Goal: Task Accomplishment & Management: Complete application form

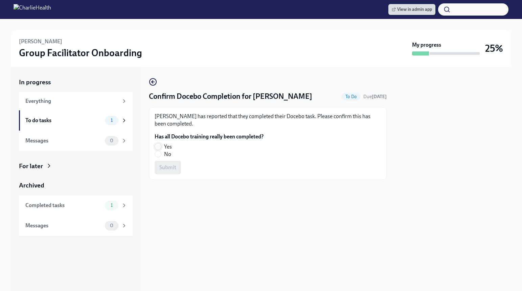
click at [158, 145] on input "Yes" at bounding box center [158, 147] width 6 height 6
radio input "true"
click at [161, 168] on span "Submit" at bounding box center [167, 167] width 17 height 7
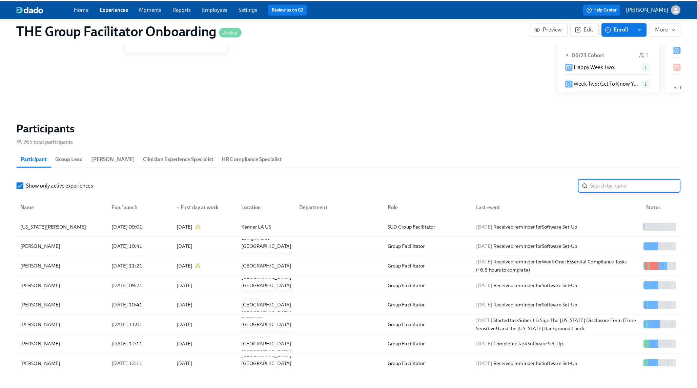
scroll to position [0, 9502]
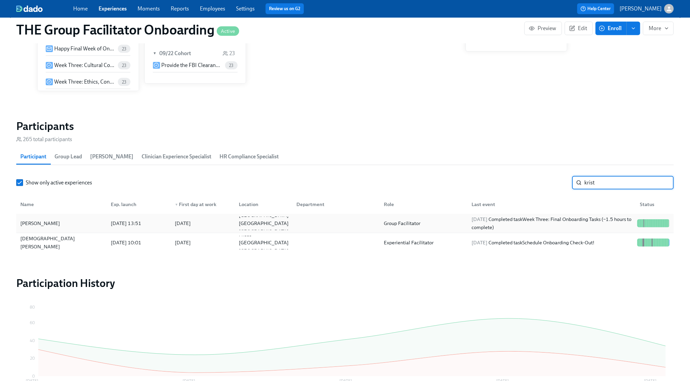
type input "krist"
click at [580, 220] on div "2025/09/22 Completed task Week Three: Final Onboarding Tasks (~1.5 hours to com…" at bounding box center [552, 223] width 166 height 16
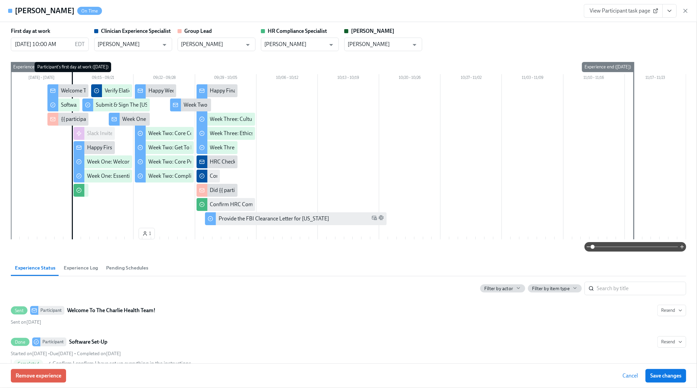
click at [668, 13] on icon "View task page" at bounding box center [669, 10] width 7 height 7
click at [638, 47] on link "View HR Compliance Specialist task page" at bounding box center [624, 49] width 94 height 7
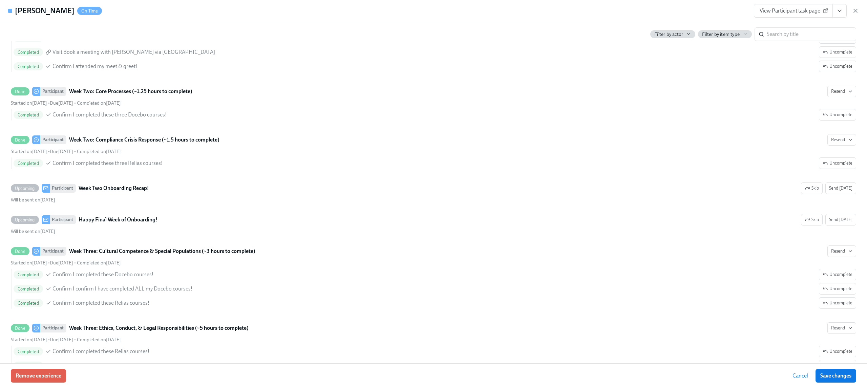
scroll to position [0, 9332]
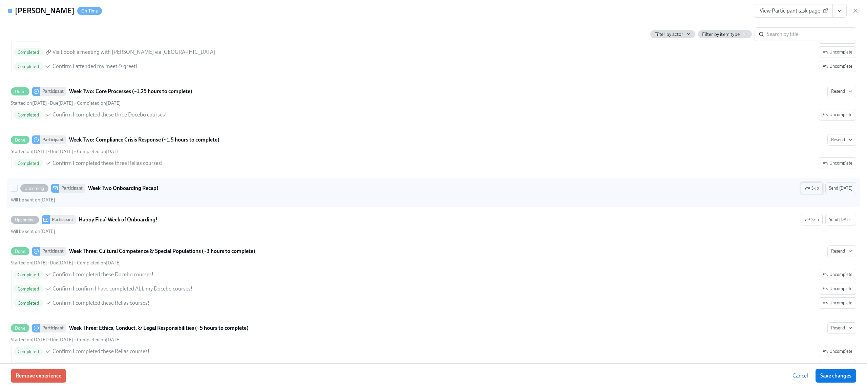
click at [689, 192] on span "Skip" at bounding box center [812, 188] width 14 height 7
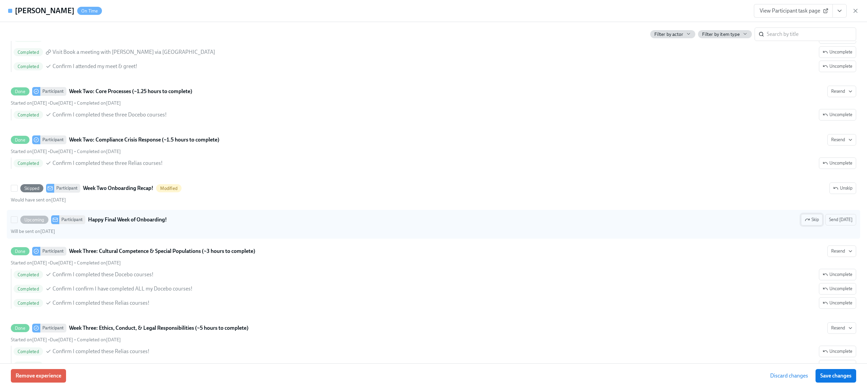
click at [689, 222] on icon "button" at bounding box center [807, 219] width 5 height 5
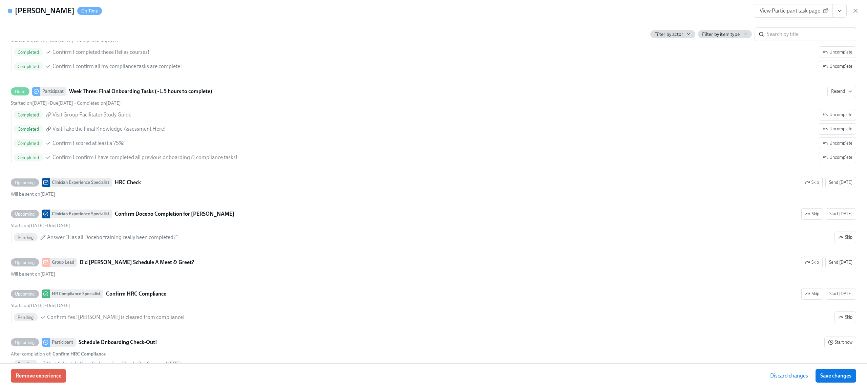
scroll to position [1409, 0]
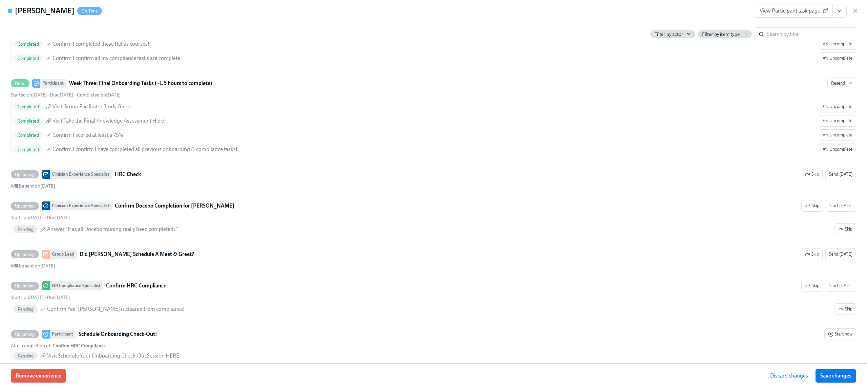
click at [689, 381] on button "Save changes" at bounding box center [835, 376] width 41 height 14
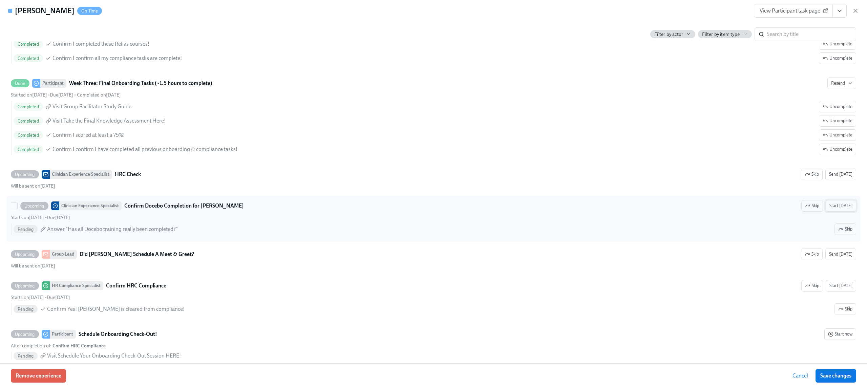
click at [689, 209] on span "Start today" at bounding box center [840, 205] width 23 height 7
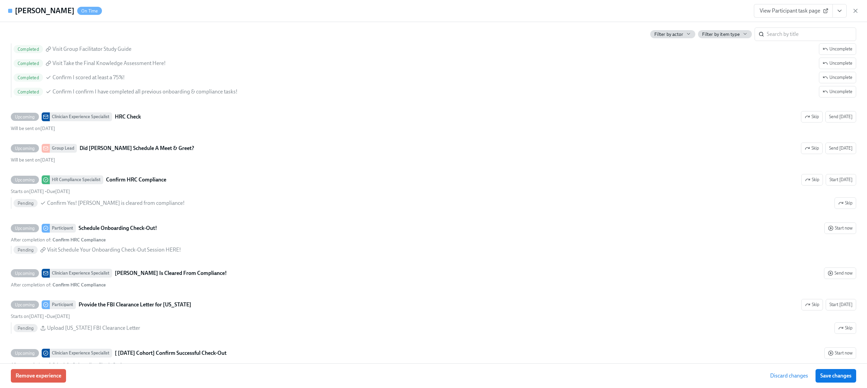
scroll to position [1506, 0]
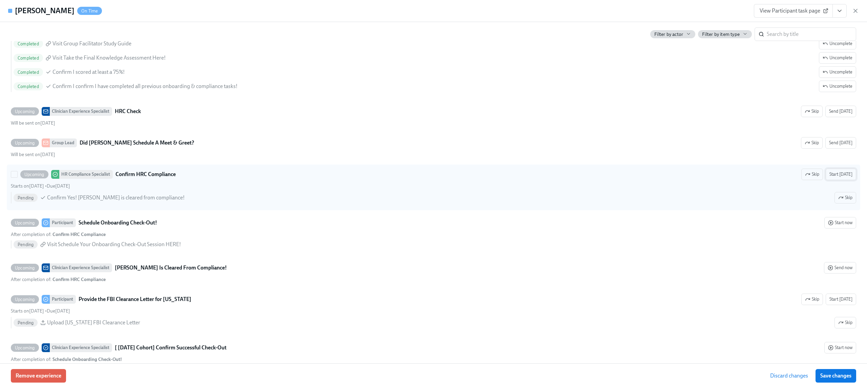
click at [689, 178] on span "Start today" at bounding box center [840, 174] width 23 height 7
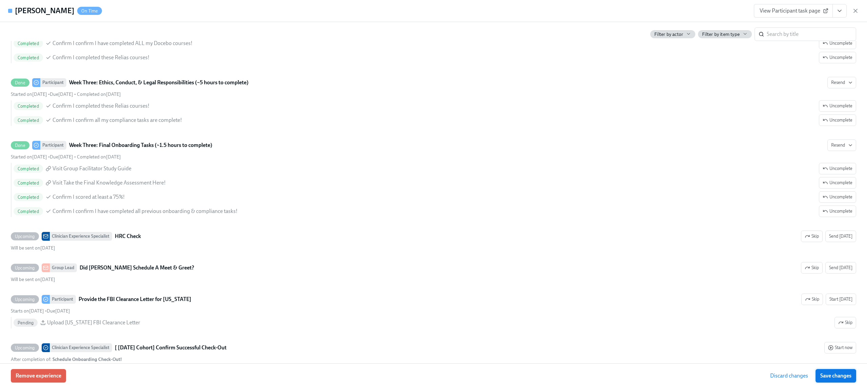
click at [689, 372] on button "Save changes" at bounding box center [835, 376] width 41 height 14
click at [689, 13] on button "View task page" at bounding box center [839, 11] width 14 height 14
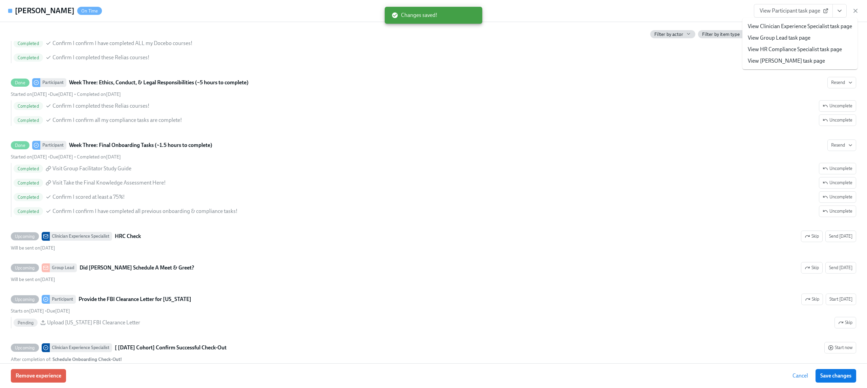
click at [689, 23] on link "View Clinician Experience Specialist task page" at bounding box center [800, 26] width 104 height 7
click at [689, 12] on icon "View task page" at bounding box center [839, 10] width 7 height 7
click at [689, 47] on link "View HR Compliance Specialist task page" at bounding box center [795, 49] width 94 height 7
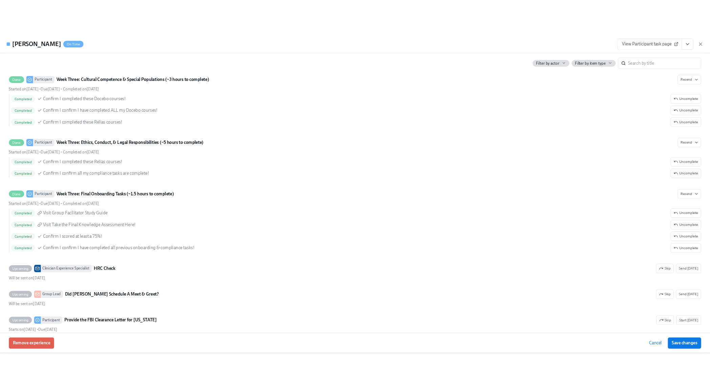
scroll to position [1193, 0]
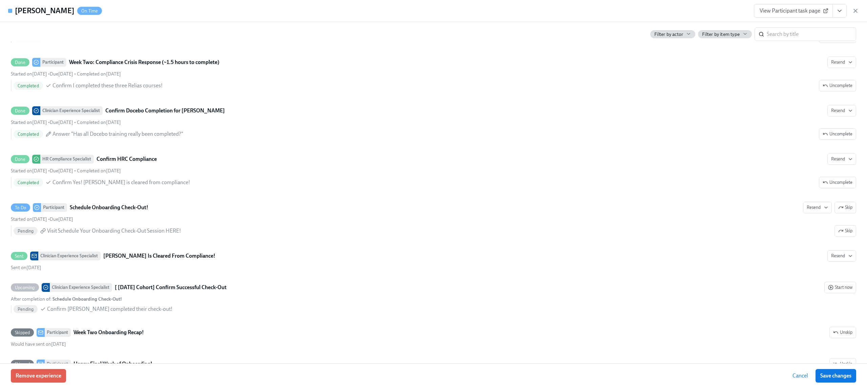
click at [689, 14] on span "View Participant task page" at bounding box center [792, 10] width 67 height 7
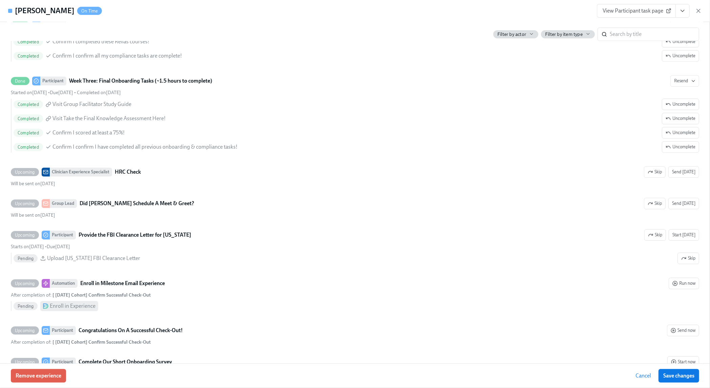
scroll to position [1675, 0]
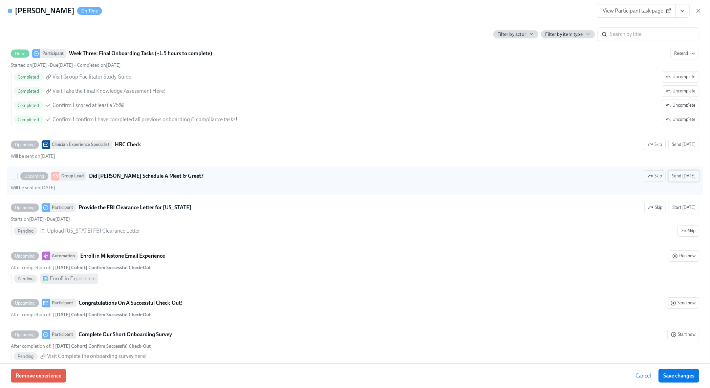
click at [672, 179] on span "Send today" at bounding box center [683, 176] width 23 height 7
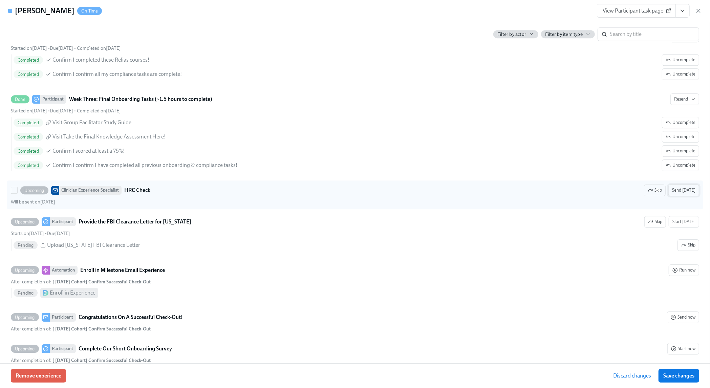
scroll to position [1689, 0]
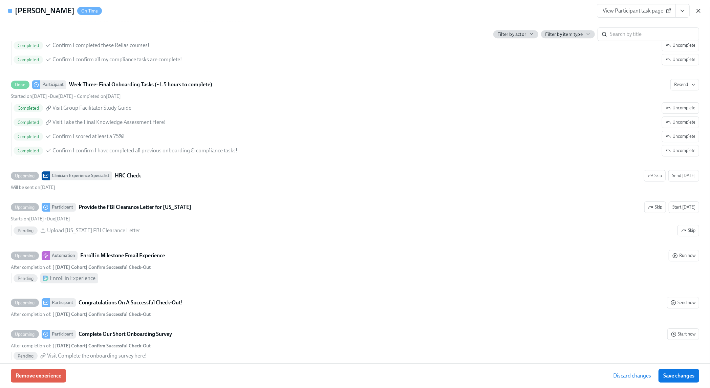
click at [689, 11] on icon "button" at bounding box center [698, 10] width 7 height 7
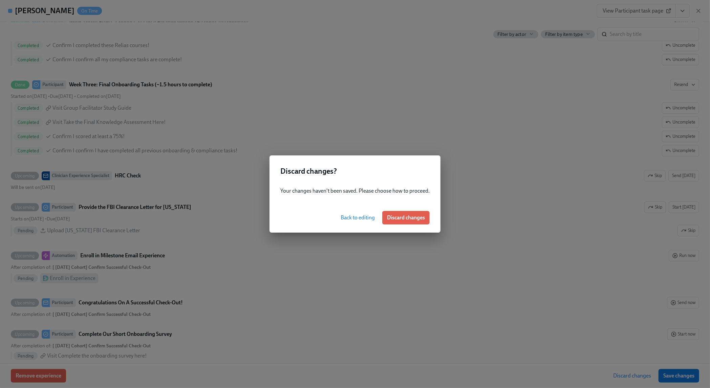
click at [356, 216] on span "Back to editing" at bounding box center [358, 217] width 34 height 7
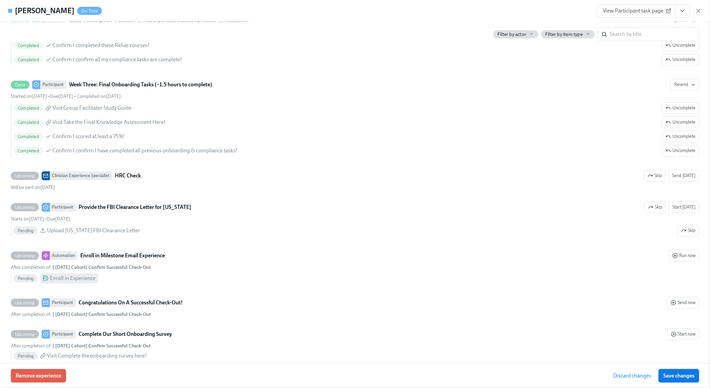
click at [670, 371] on button "Save changes" at bounding box center [679, 376] width 41 height 14
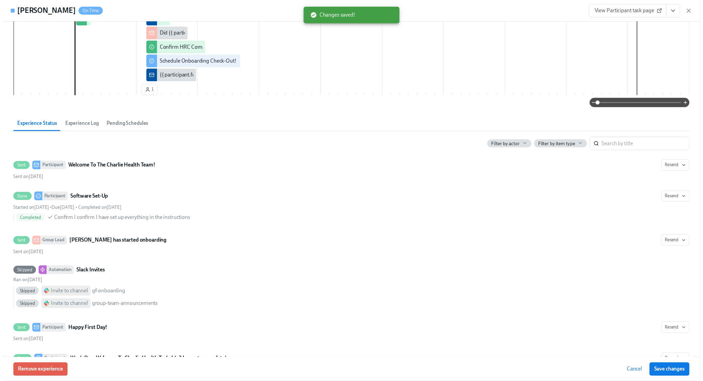
scroll to position [0, 0]
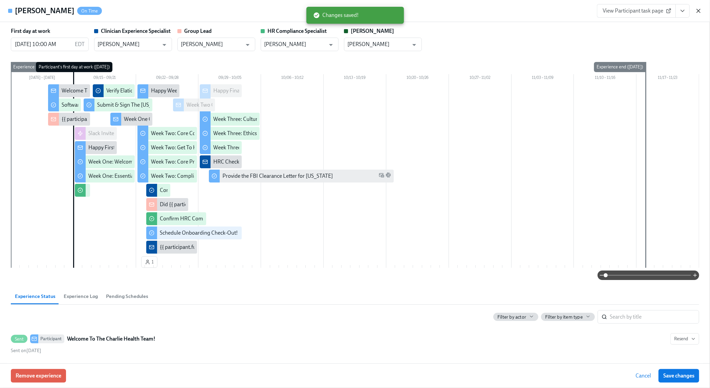
click at [689, 11] on icon "button" at bounding box center [698, 10] width 7 height 7
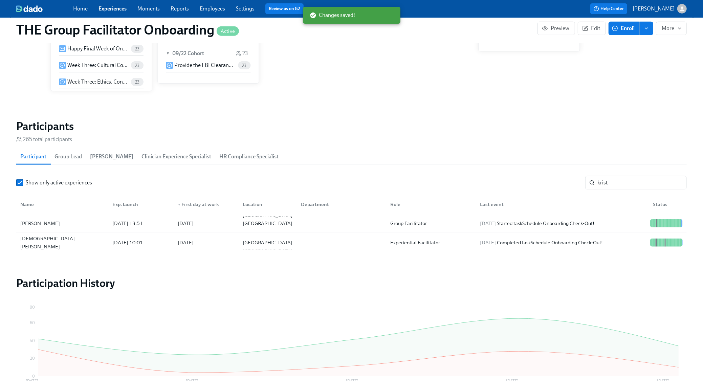
scroll to position [0, 9482]
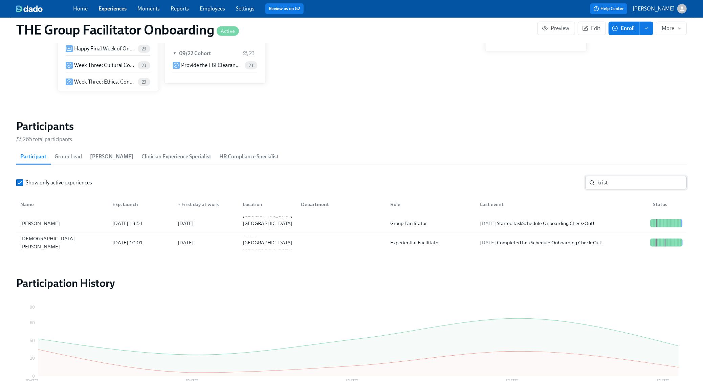
click at [678, 182] on input "krist" at bounding box center [642, 183] width 89 height 14
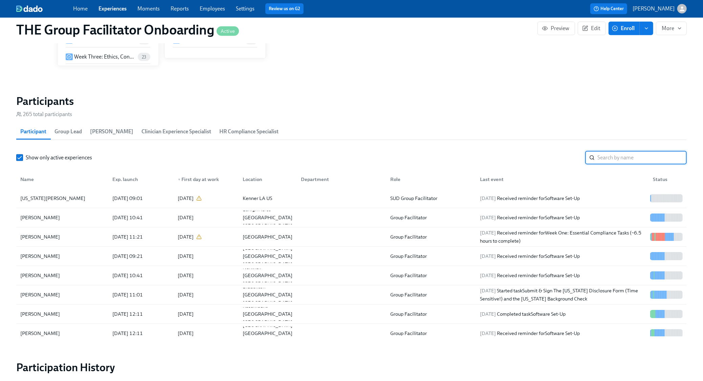
scroll to position [497, 0]
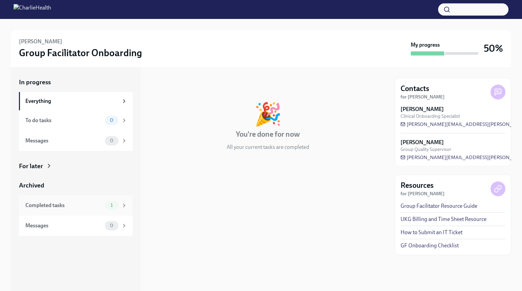
click at [86, 202] on div "Completed tasks" at bounding box center [63, 205] width 77 height 7
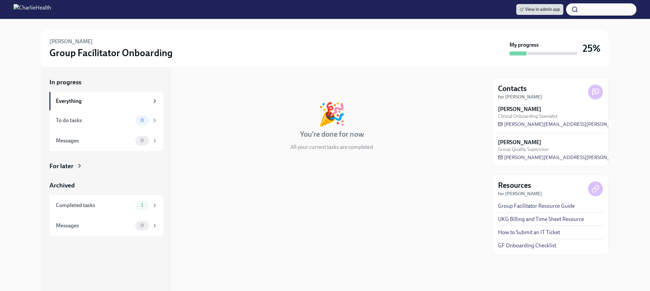
click at [63, 168] on div "For later" at bounding box center [61, 166] width 24 height 9
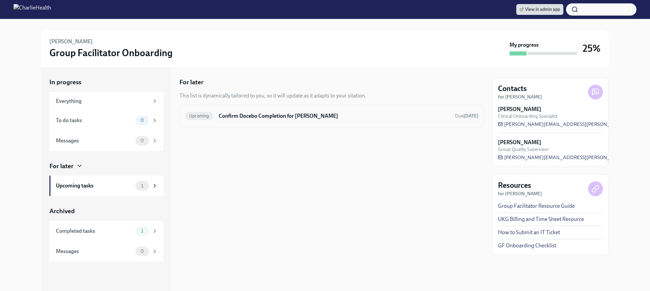
click at [307, 115] on h6 "Confirm Docebo Completion for Kristina Florent" at bounding box center [334, 115] width 231 height 7
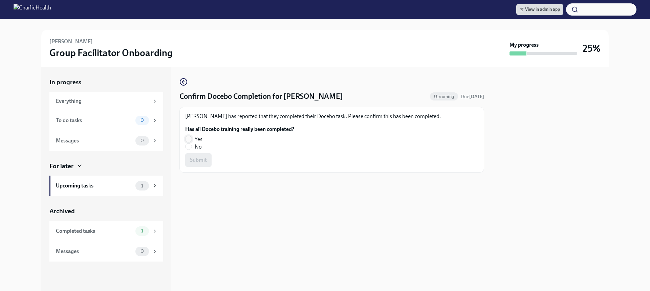
click at [189, 140] on input "Yes" at bounding box center [189, 139] width 6 height 6
radio input "true"
click at [194, 160] on span "Submit" at bounding box center [198, 160] width 17 height 7
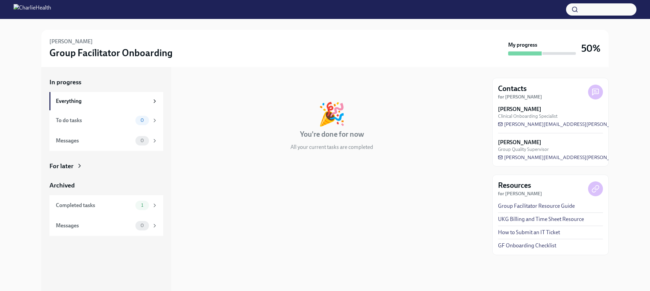
click at [63, 167] on div "For later" at bounding box center [61, 166] width 24 height 9
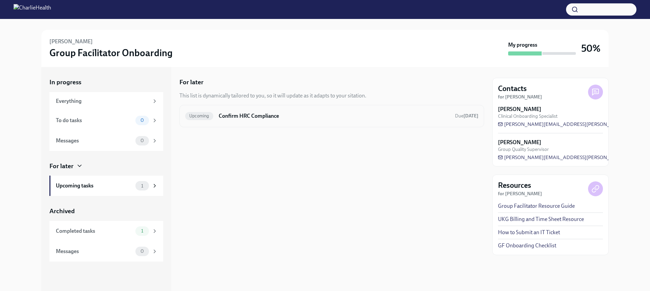
click at [254, 106] on div "Upcoming Confirm HRC Compliance Due in 6 days" at bounding box center [331, 116] width 305 height 22
click at [255, 120] on div "Upcoming Confirm HRC Compliance Due in 6 days" at bounding box center [331, 116] width 293 height 11
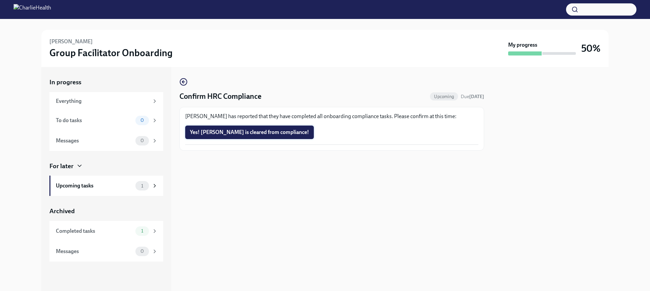
click at [222, 134] on span "Yes! Kristina is cleared from compliance!" at bounding box center [249, 132] width 119 height 7
